Goal: Transaction & Acquisition: Purchase product/service

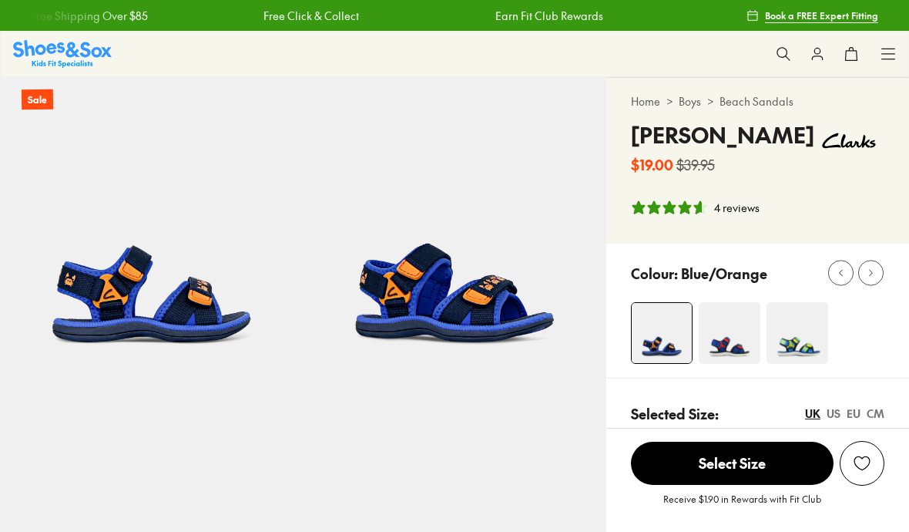
select select "*"
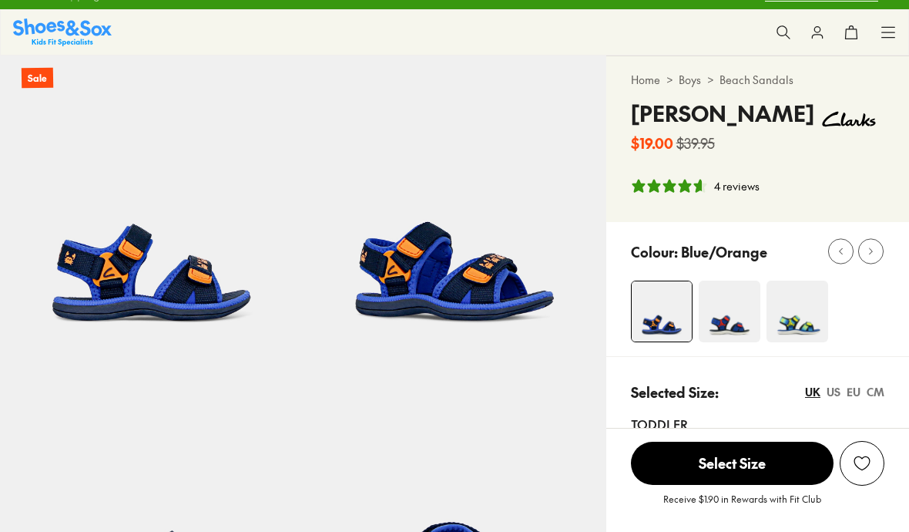
click at [660, 179] on icon "4.75 stars, 4 ratings" at bounding box center [653, 185] width 15 height 15
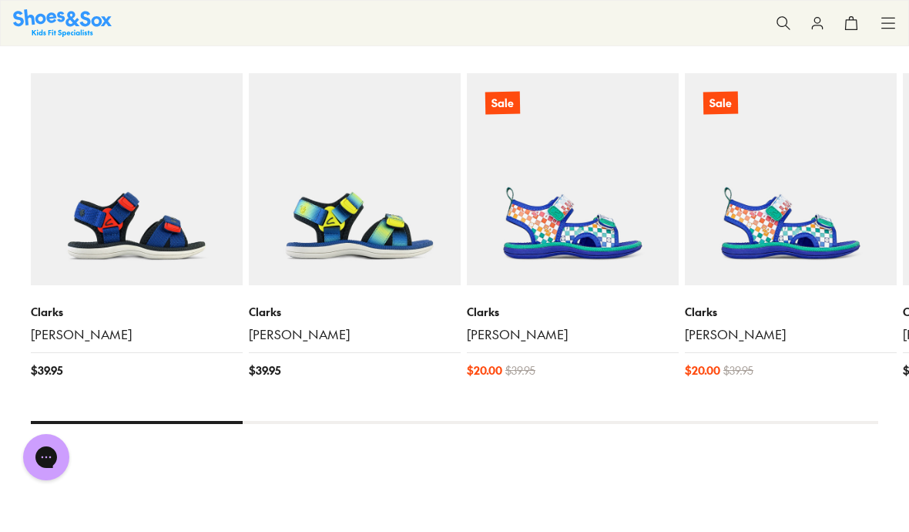
scroll to position [1648, 0]
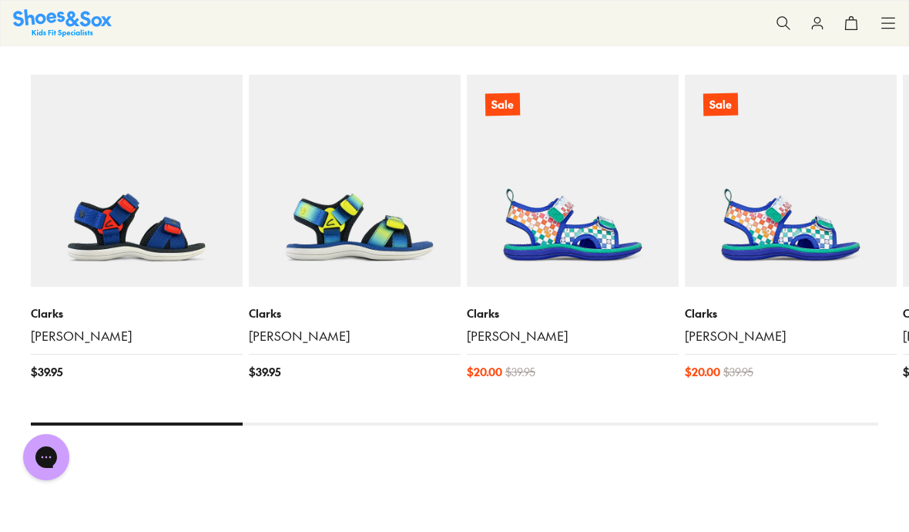
click at [88, 210] on img at bounding box center [137, 181] width 212 height 212
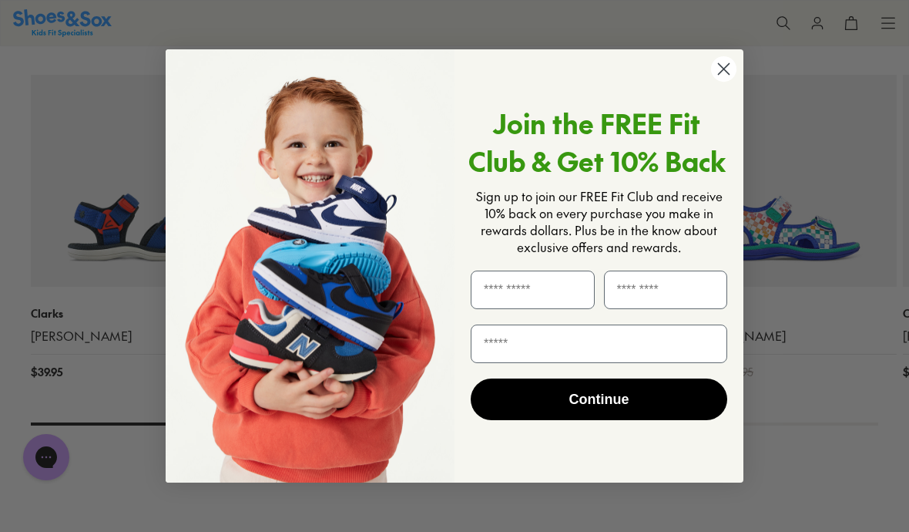
click at [736, 67] on circle "Close dialog" at bounding box center [723, 68] width 25 height 25
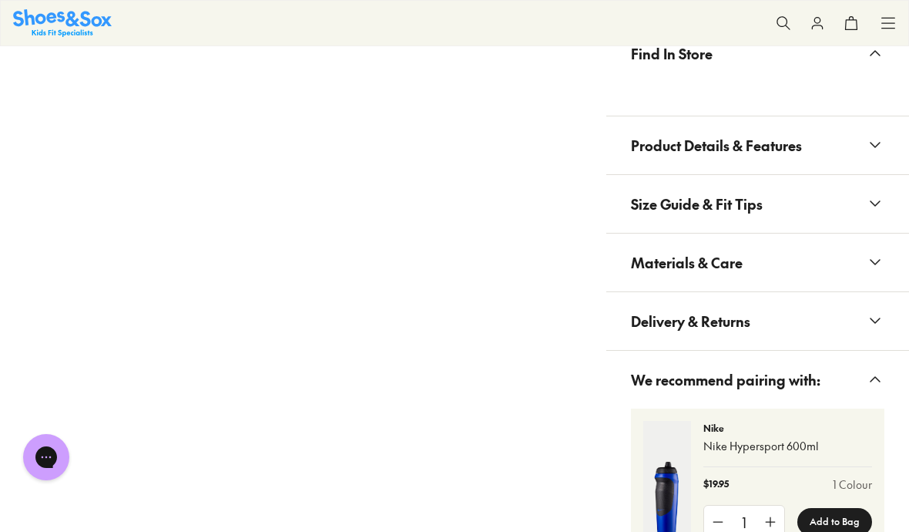
scroll to position [1014, 0]
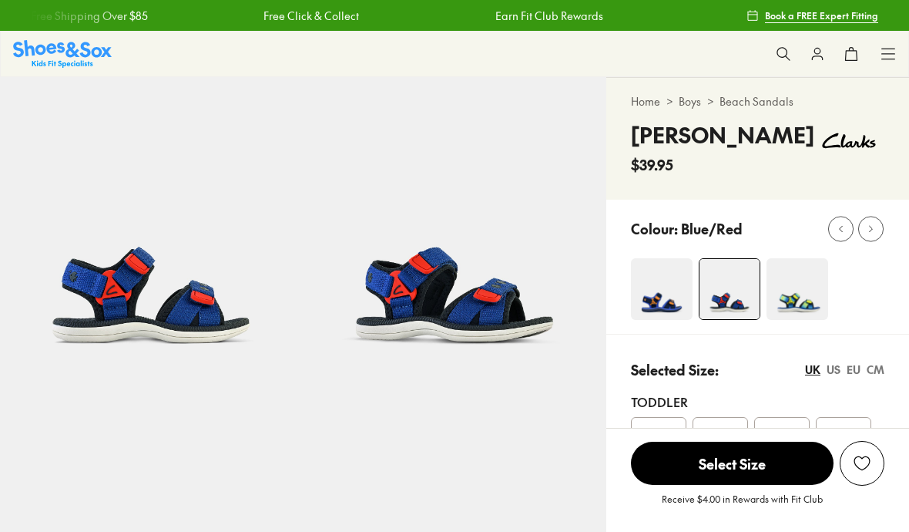
select select "*"
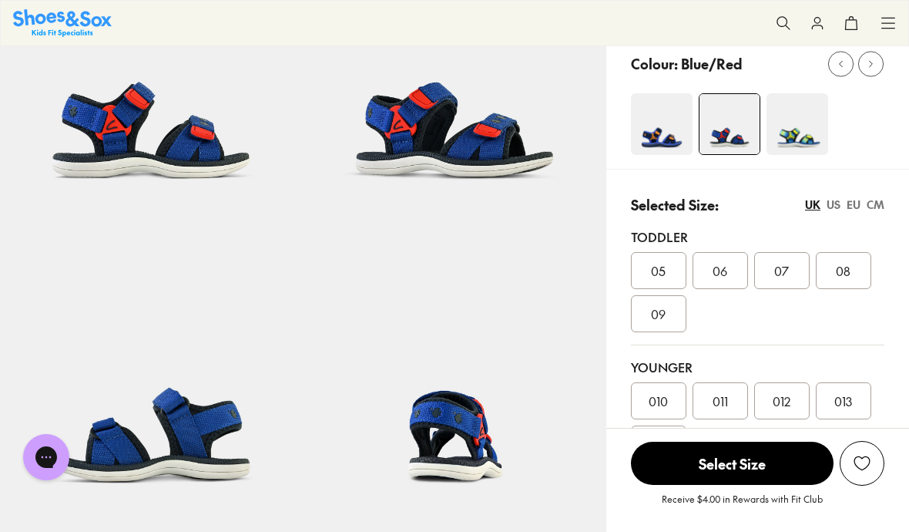
scroll to position [166, 0]
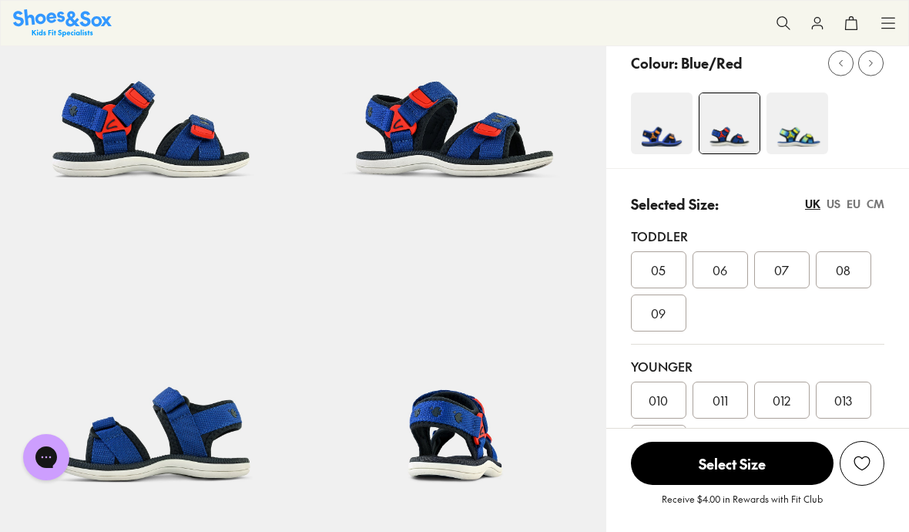
click at [781, 398] on span "012" at bounding box center [782, 400] width 18 height 18
